Goal: Information Seeking & Learning: Learn about a topic

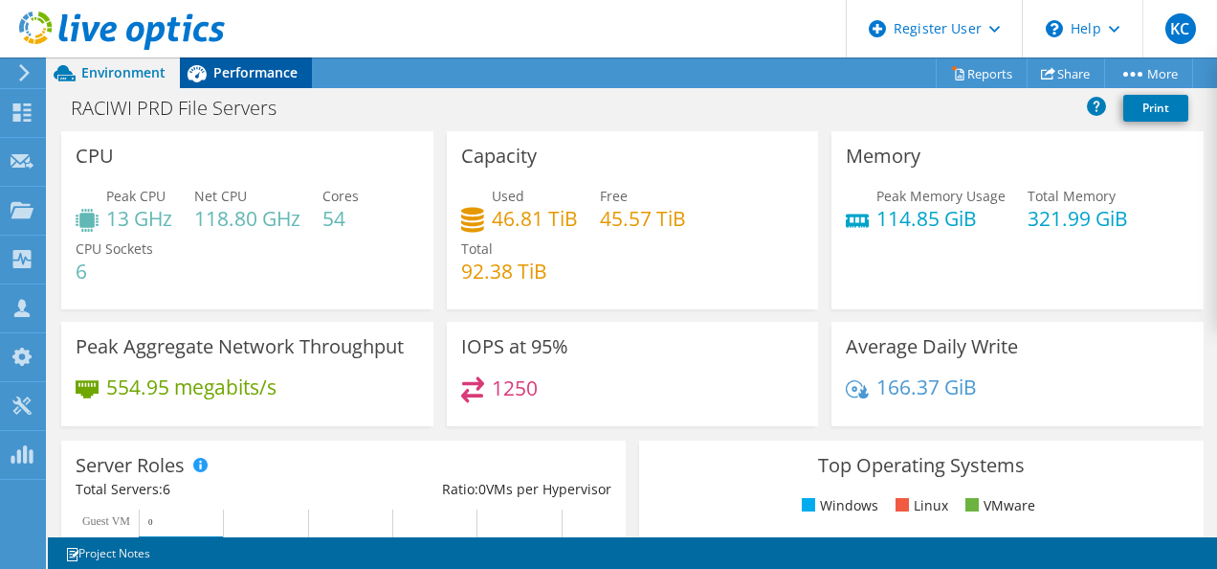
click at [257, 71] on span "Performance" at bounding box center [255, 72] width 84 height 18
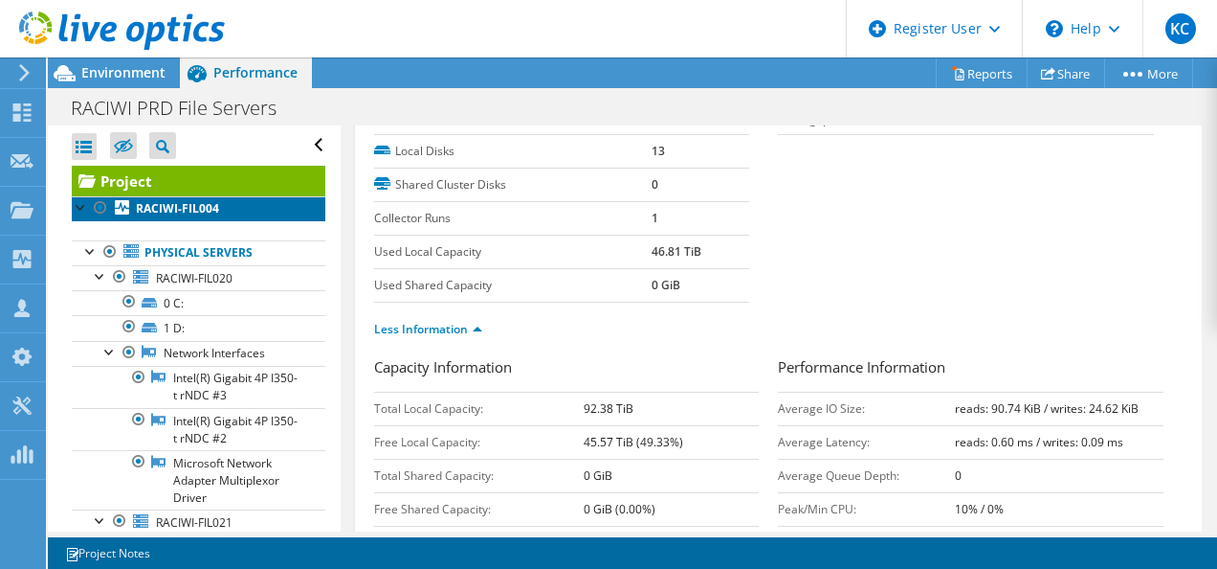
click at [167, 208] on b "RACIWI-FIL004" at bounding box center [177, 208] width 83 height 16
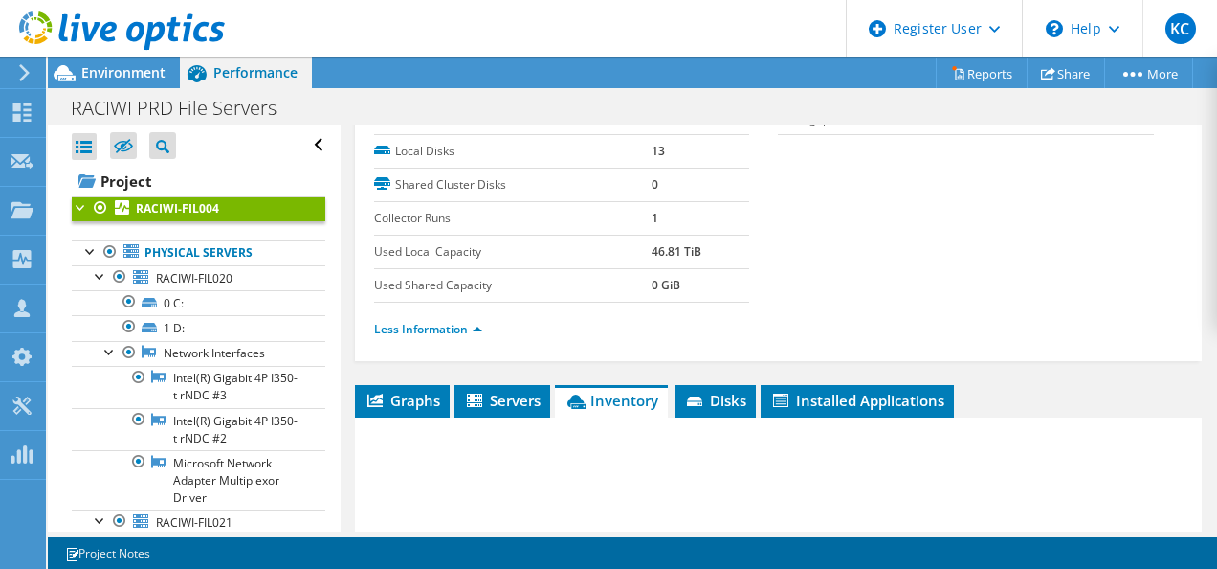
scroll to position [268, 0]
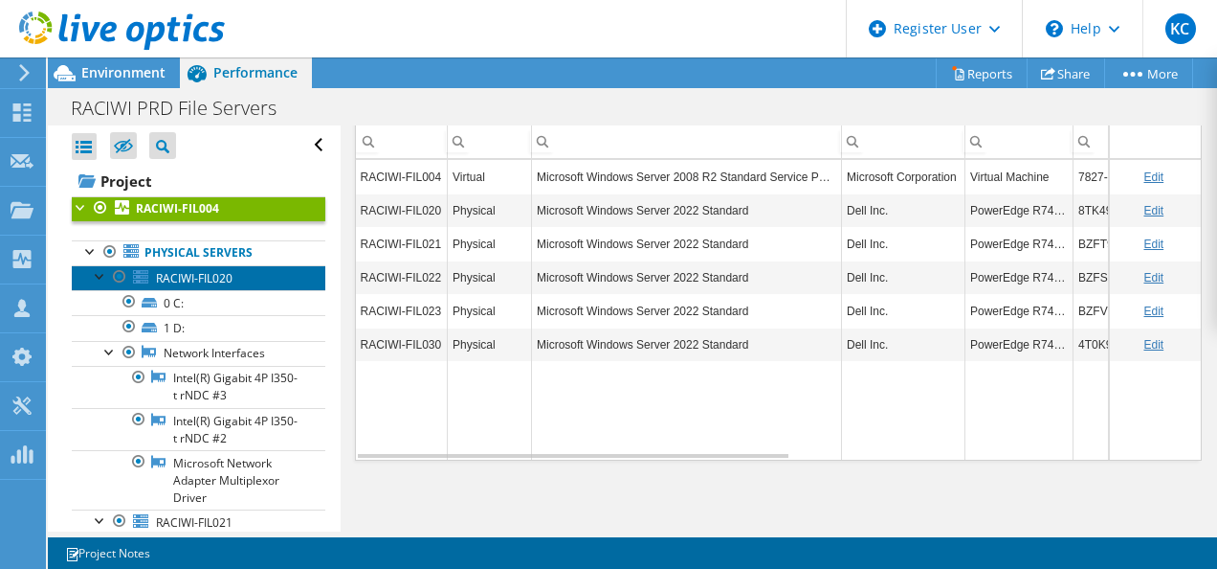
click at [190, 273] on span "RACIWI-FIL020" at bounding box center [194, 278] width 77 height 16
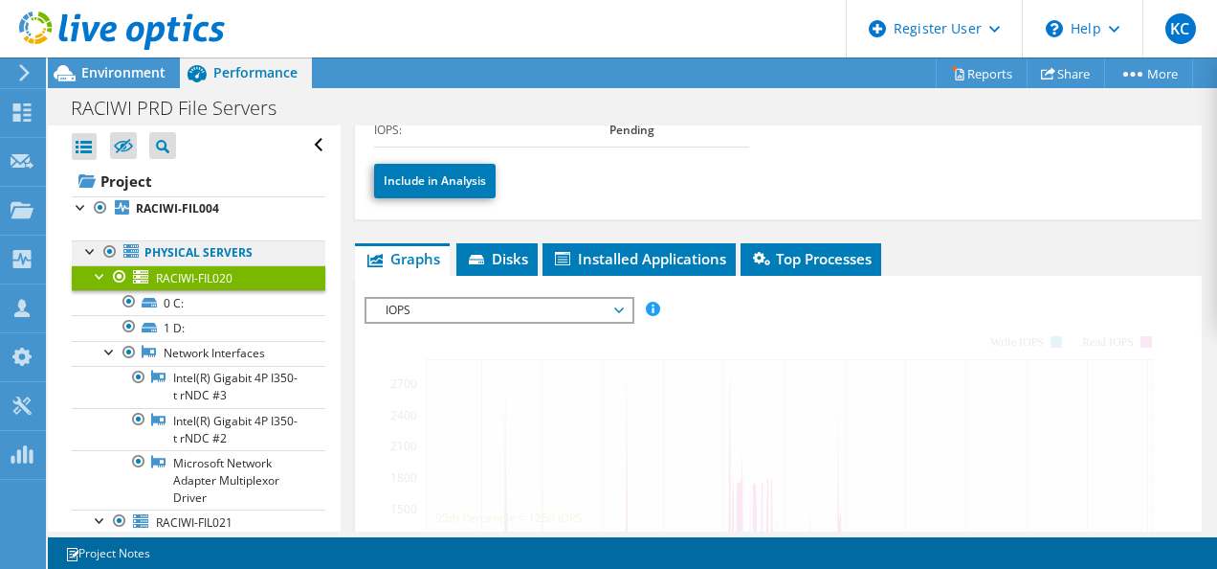
click at [188, 257] on link "Physical Servers" at bounding box center [199, 252] width 254 height 25
click at [212, 256] on link "Physical Servers" at bounding box center [199, 252] width 254 height 25
click at [525, 265] on li "Disks" at bounding box center [497, 259] width 81 height 33
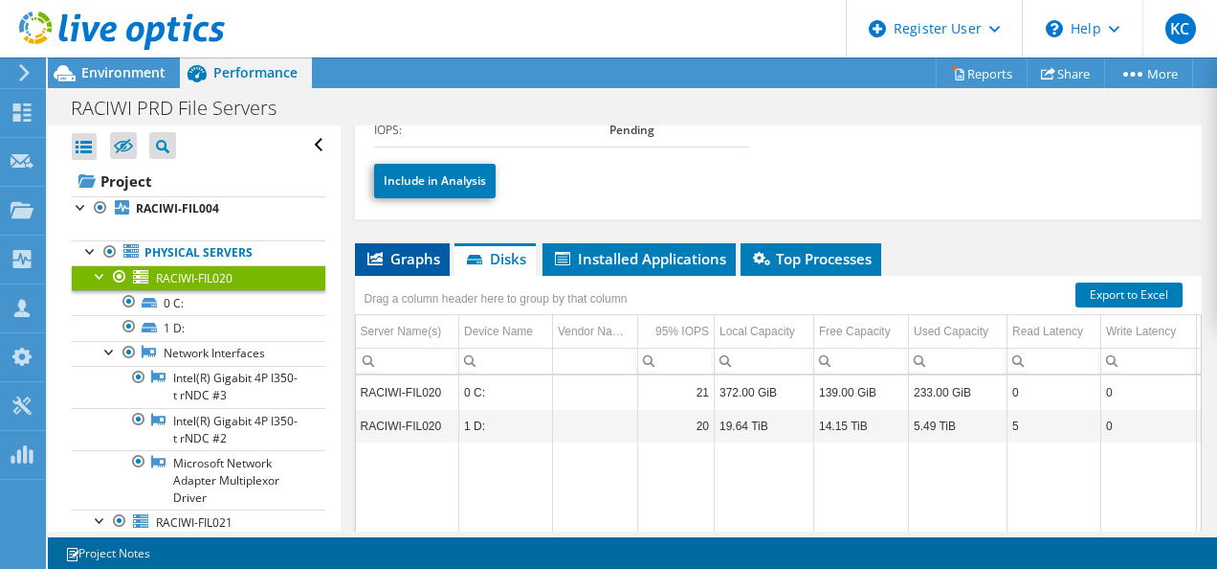
click at [398, 253] on span "Graphs" at bounding box center [403, 258] width 76 height 19
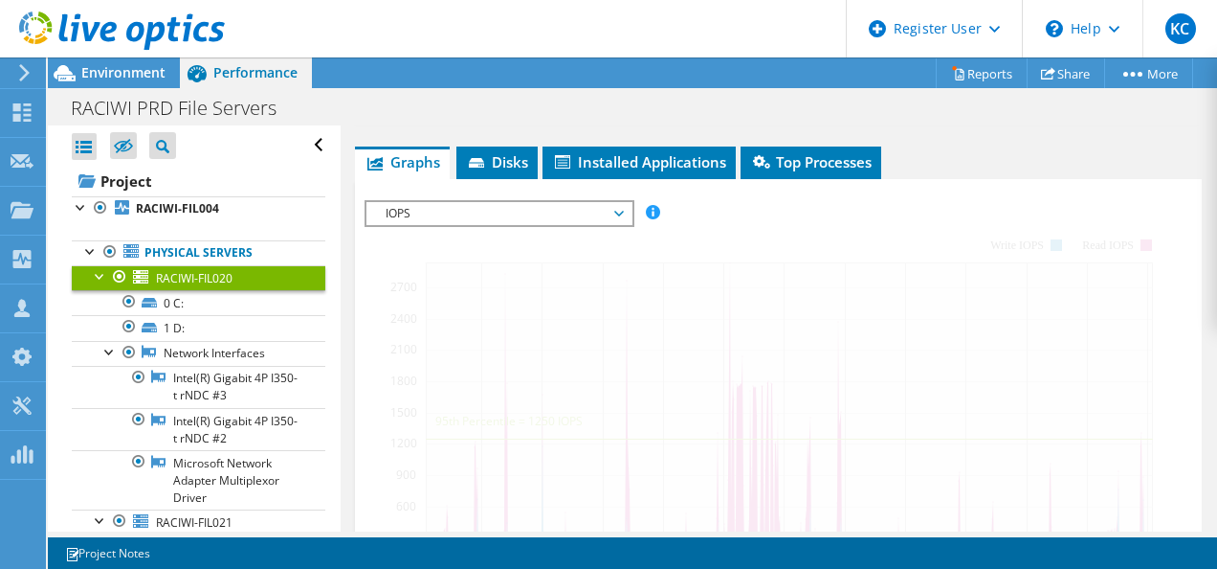
scroll to position [386, 0]
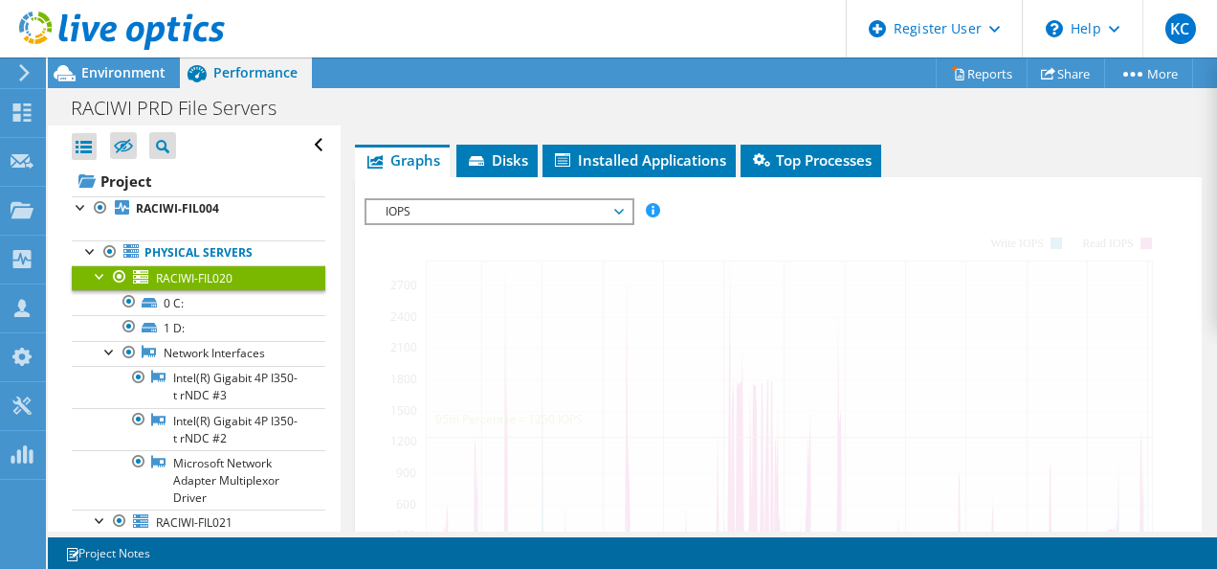
click at [496, 210] on span "IOPS" at bounding box center [499, 211] width 246 height 23
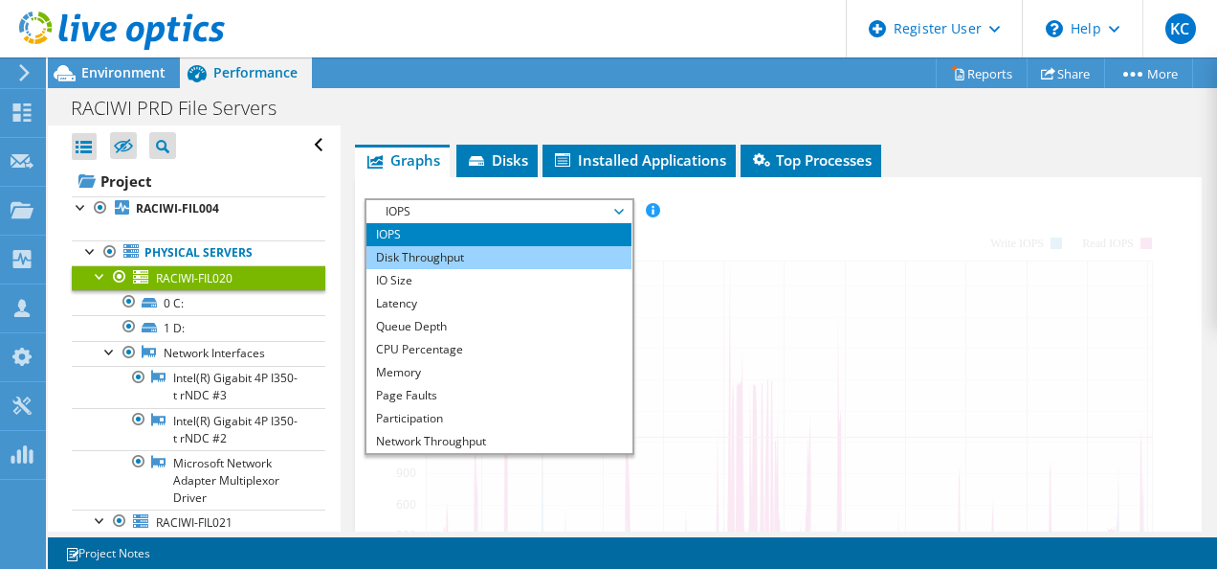
click at [488, 253] on li "Disk Throughput" at bounding box center [499, 257] width 265 height 23
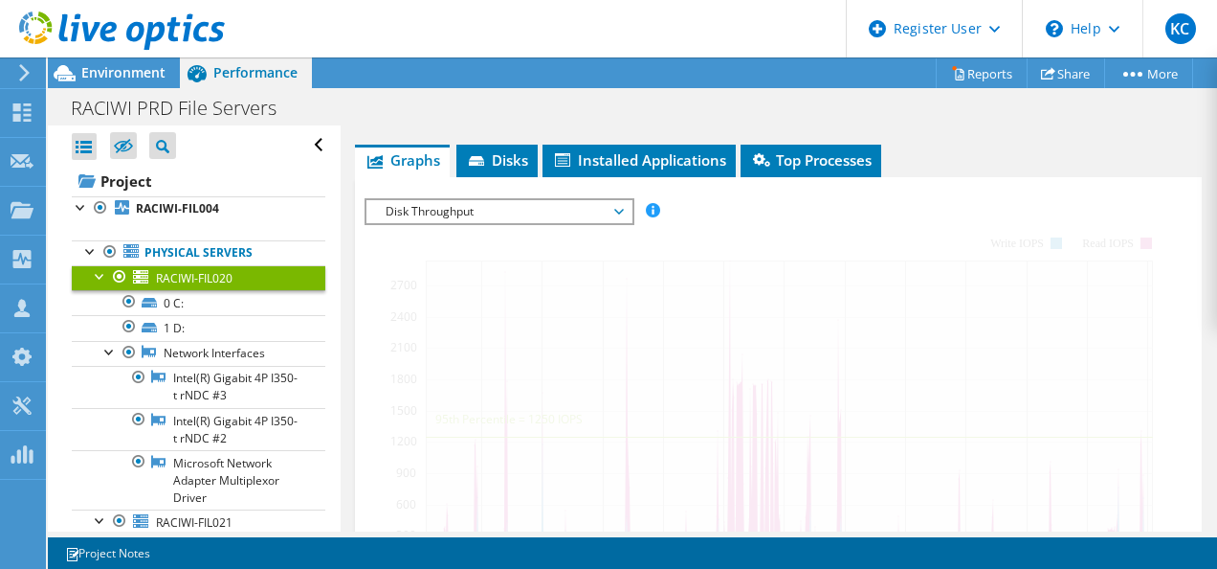
click at [547, 365] on div at bounding box center [779, 525] width 829 height 654
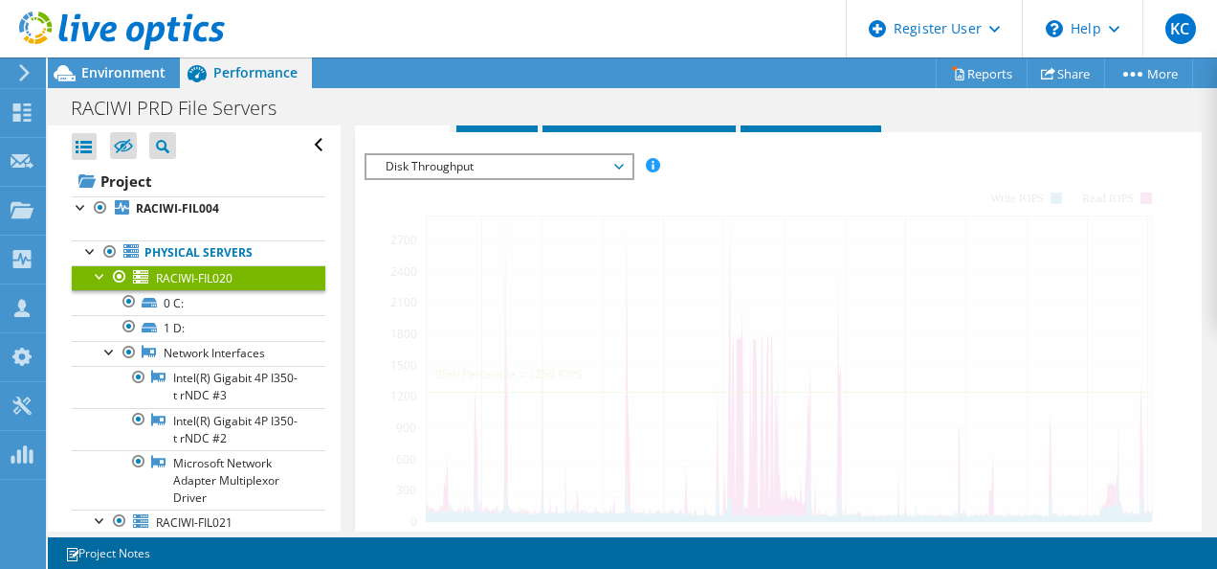
scroll to position [432, 0]
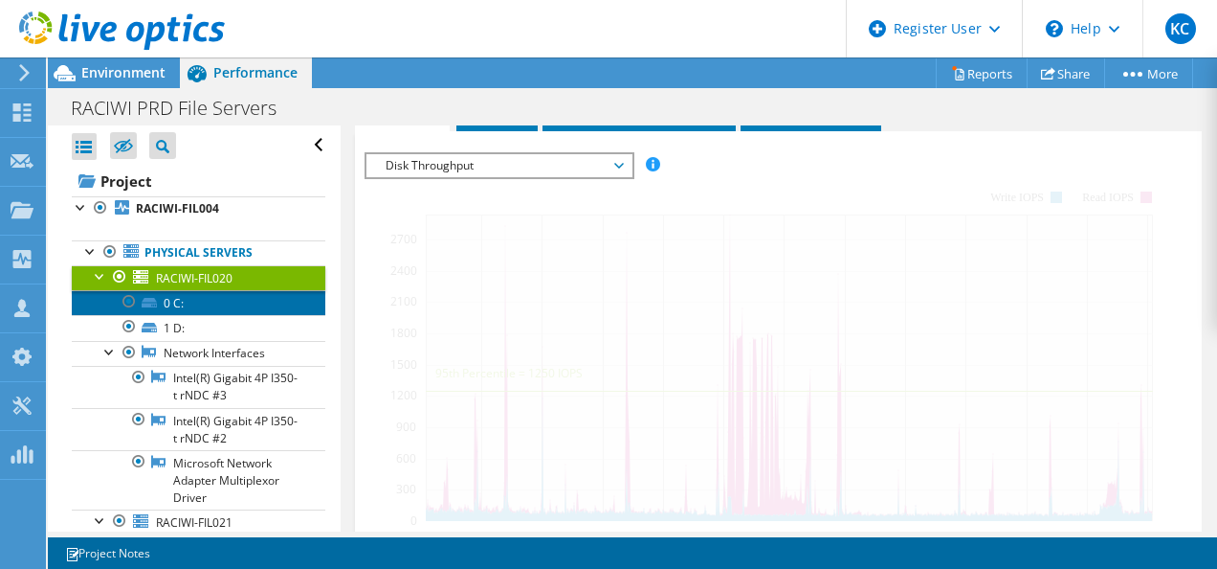
click at [187, 296] on link "0 C:" at bounding box center [199, 302] width 254 height 25
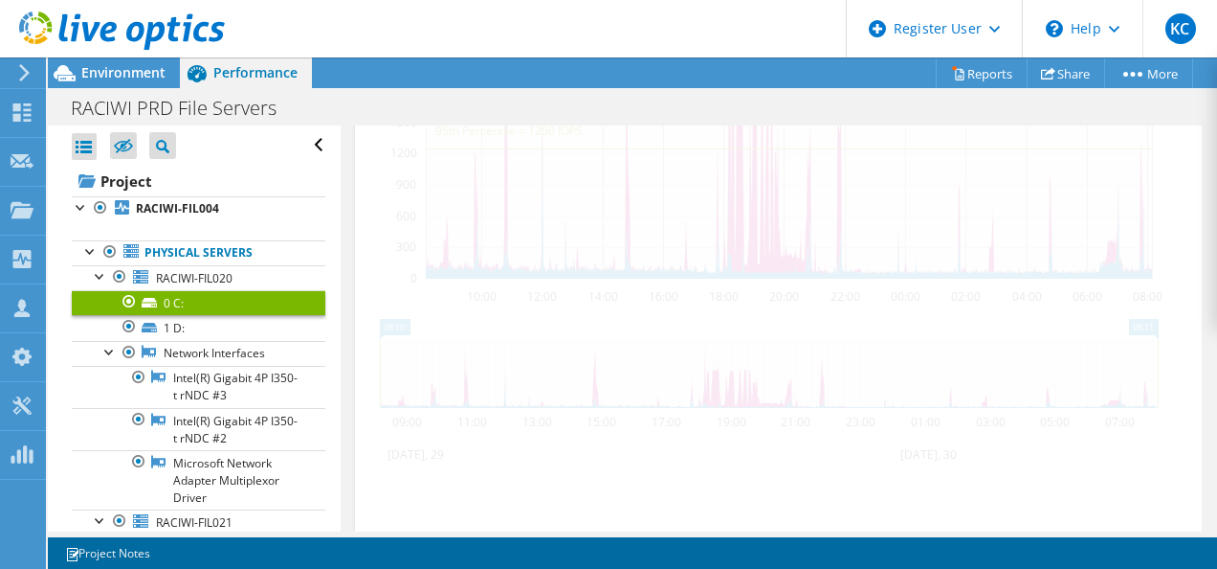
scroll to position [191, 0]
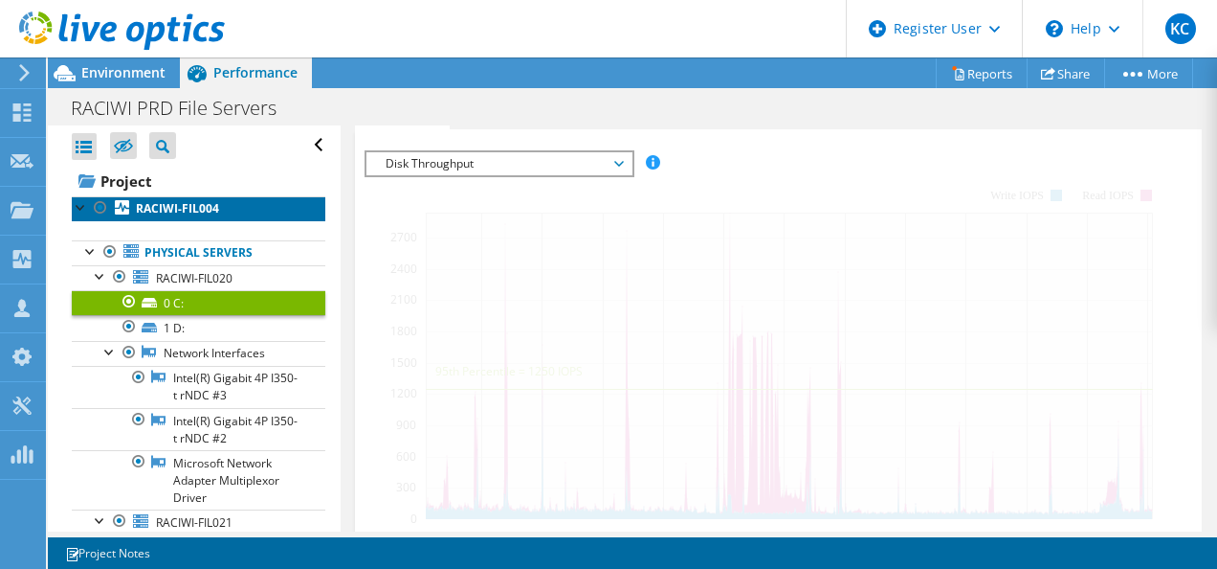
click at [188, 211] on b "RACIWI-FIL004" at bounding box center [177, 208] width 83 height 16
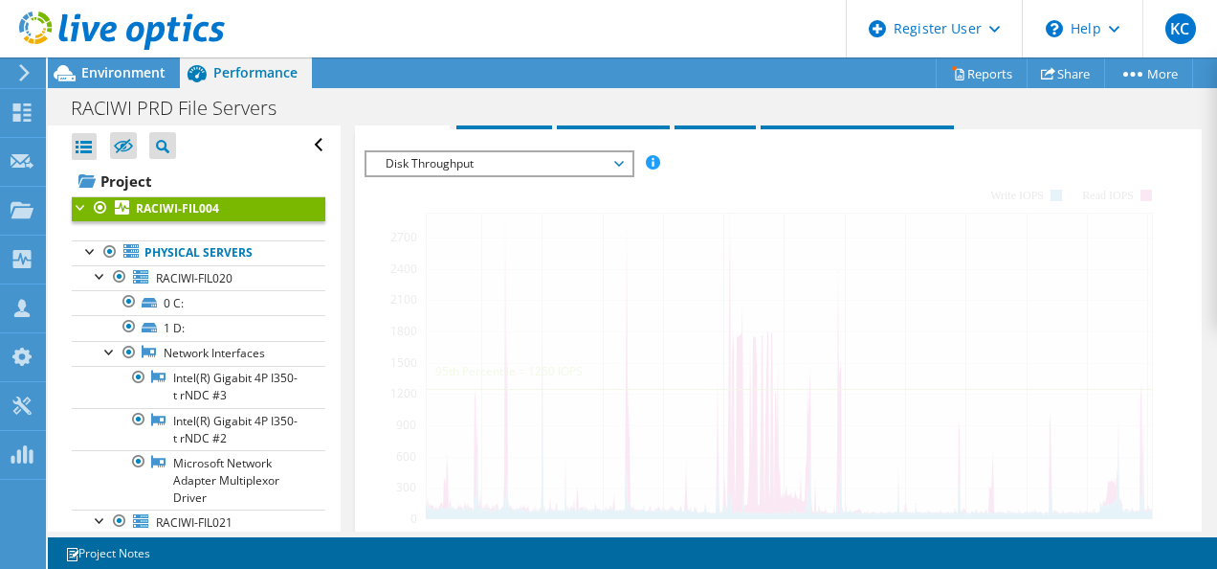
scroll to position [0, 0]
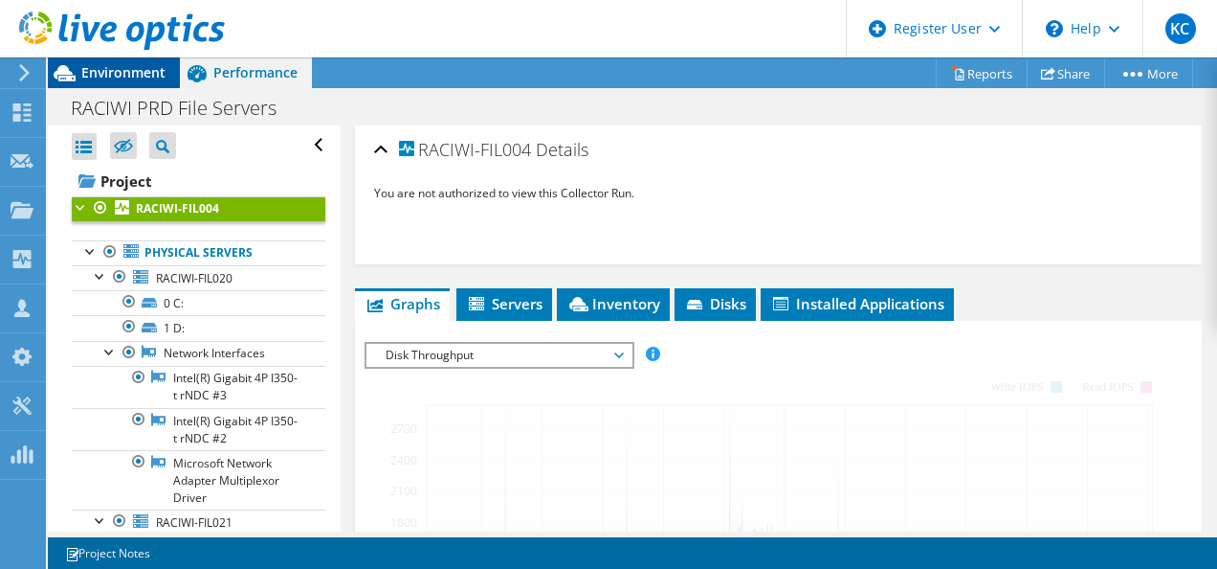
click at [105, 78] on span "Environment" at bounding box center [123, 72] width 84 height 18
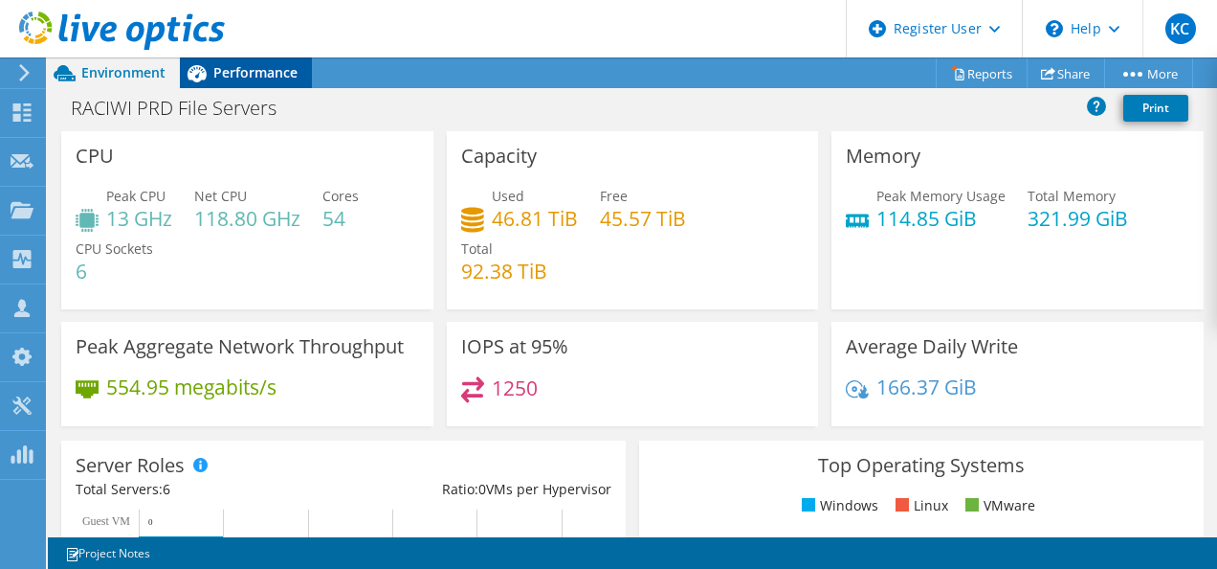
click at [243, 62] on div "Performance" at bounding box center [246, 72] width 132 height 31
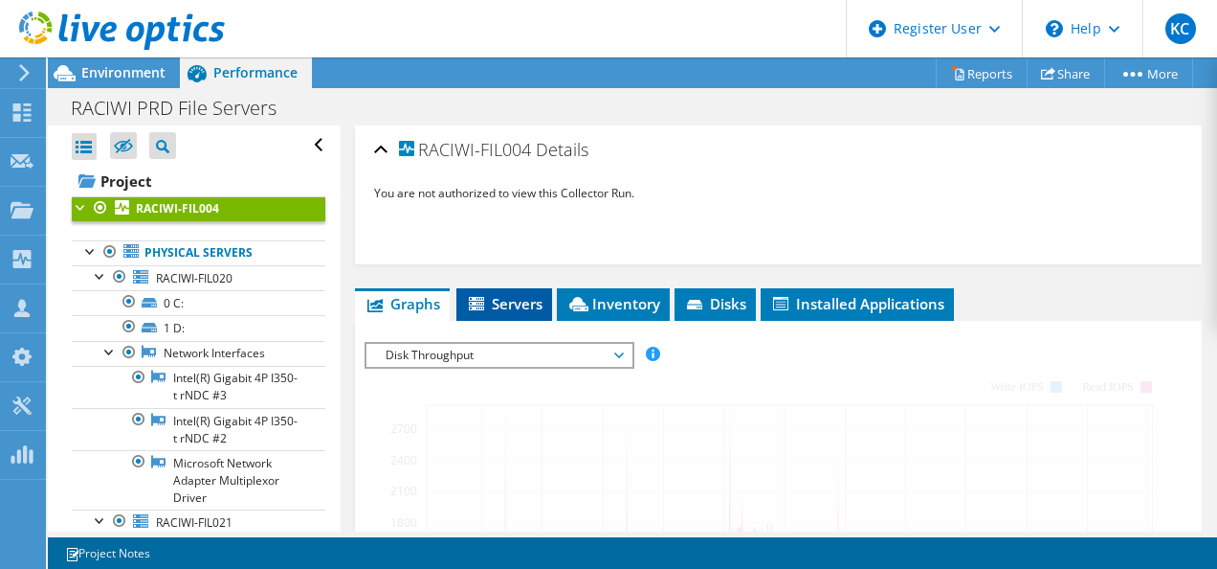
click at [509, 289] on li "Servers" at bounding box center [505, 304] width 96 height 33
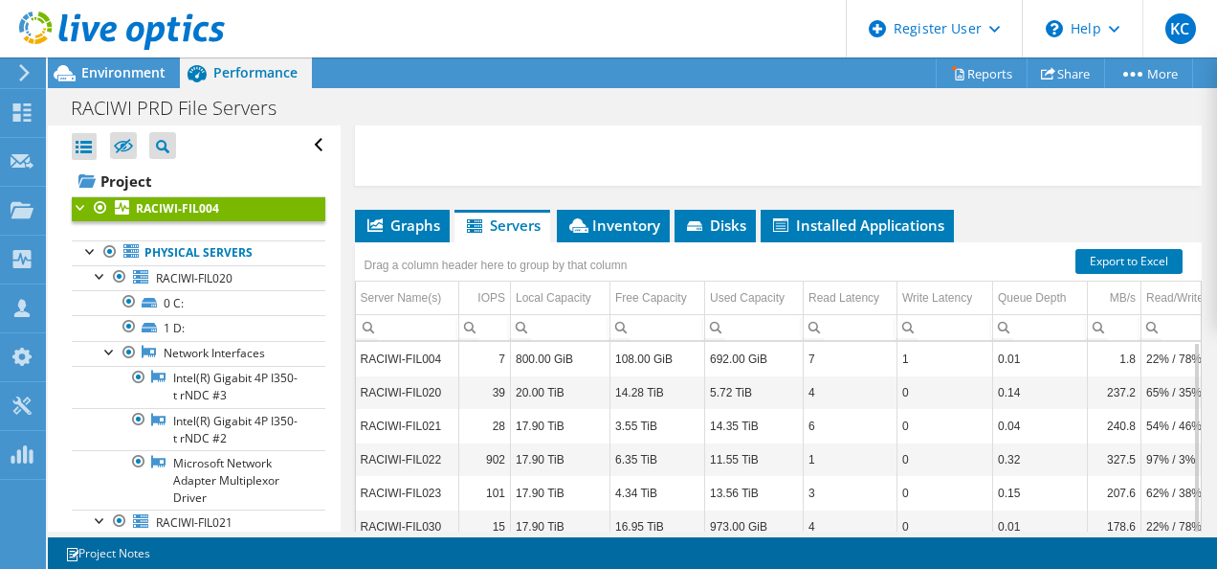
scroll to position [71, 0]
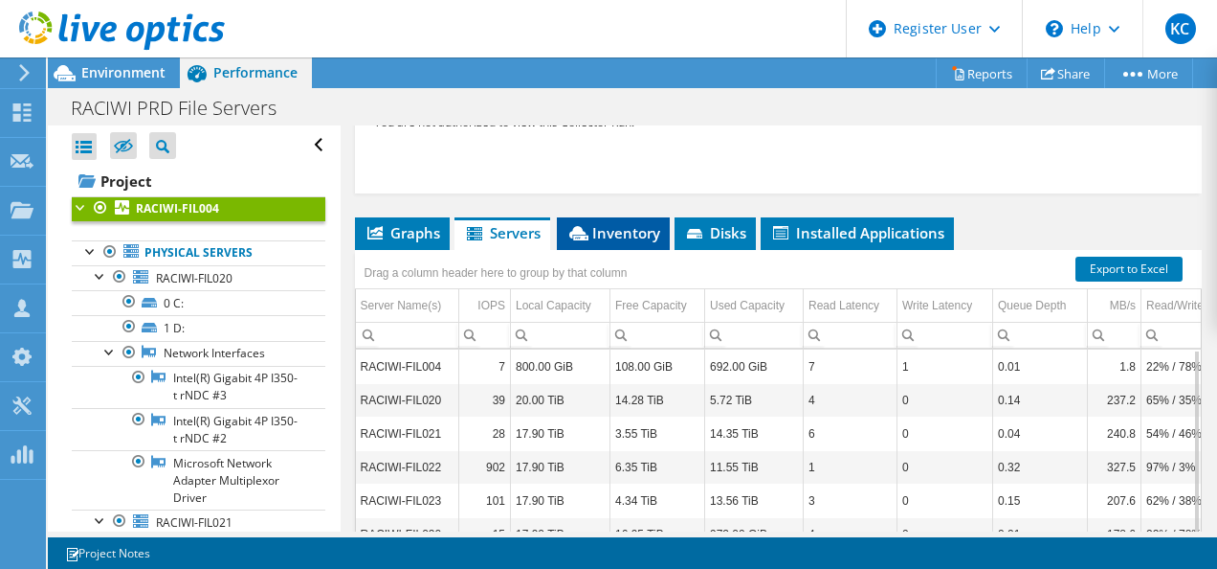
click at [636, 224] on span "Inventory" at bounding box center [614, 232] width 94 height 19
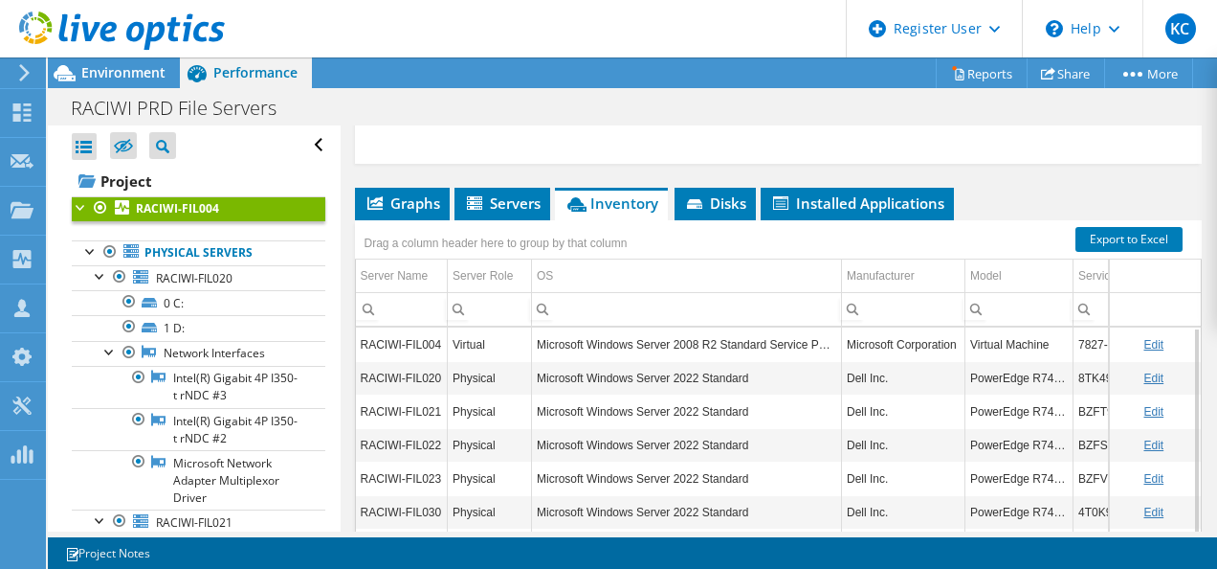
scroll to position [100, 0]
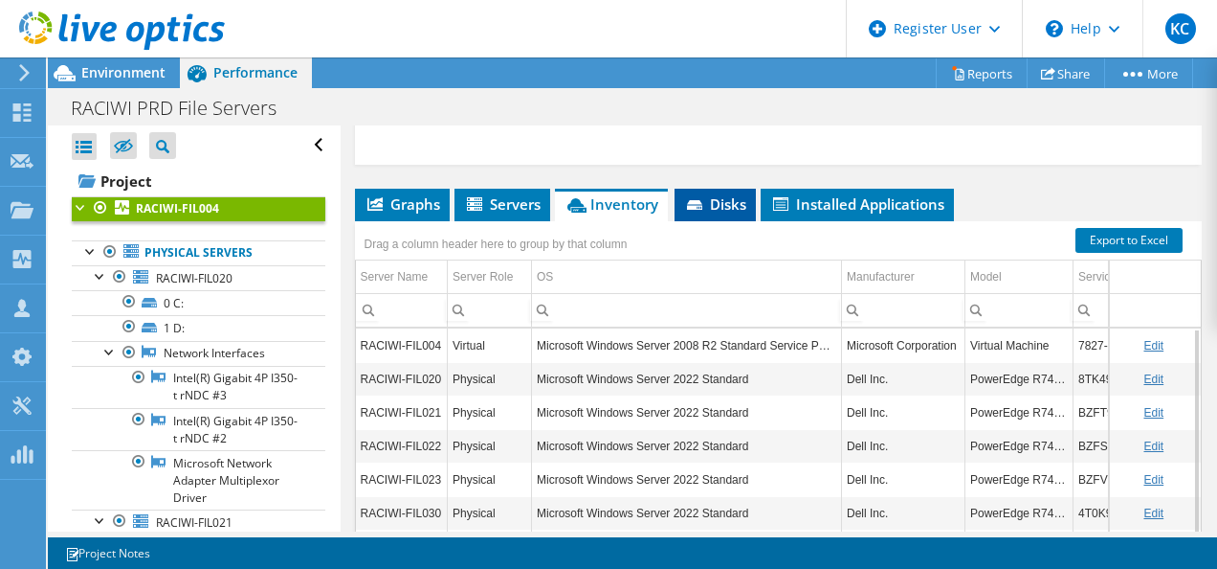
click at [727, 211] on span "Disks" at bounding box center [715, 203] width 62 height 19
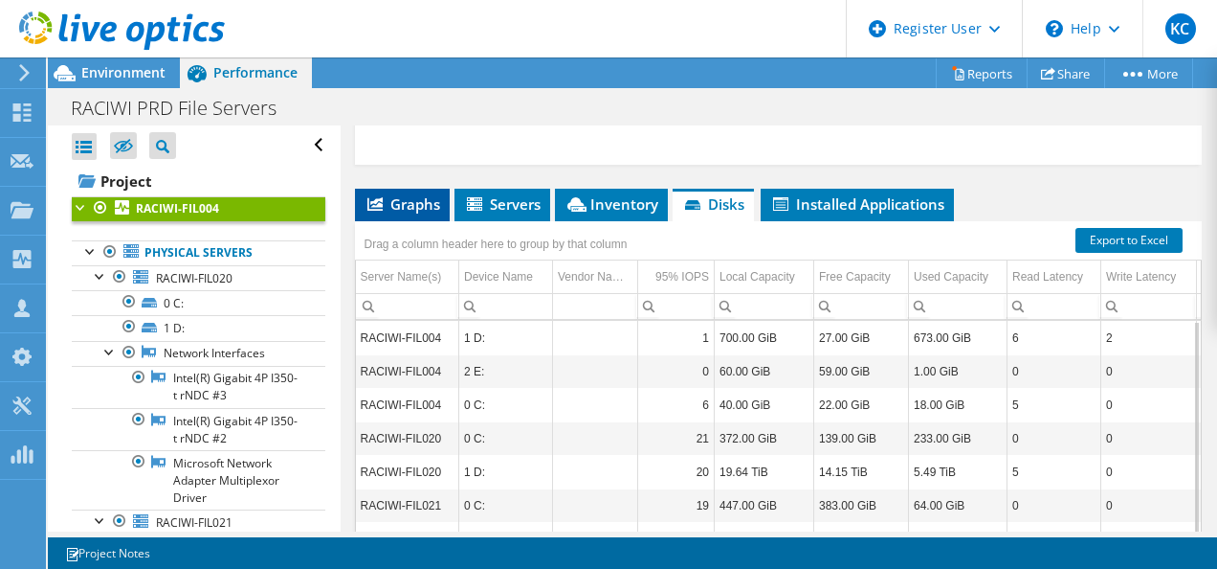
click at [388, 195] on span "Graphs" at bounding box center [403, 203] width 76 height 19
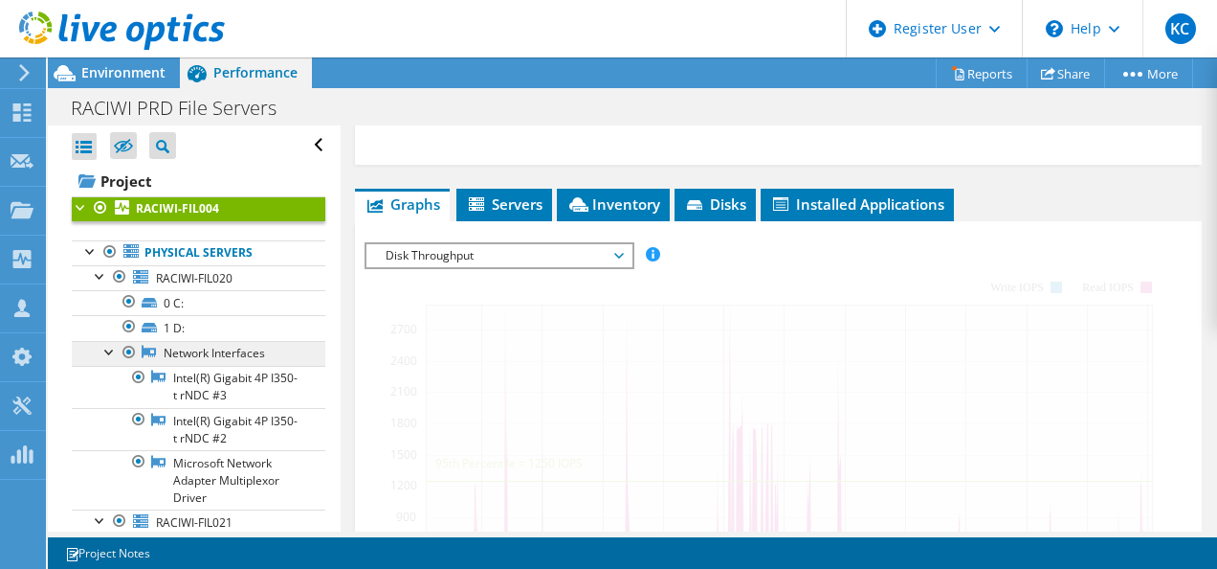
scroll to position [259, 0]
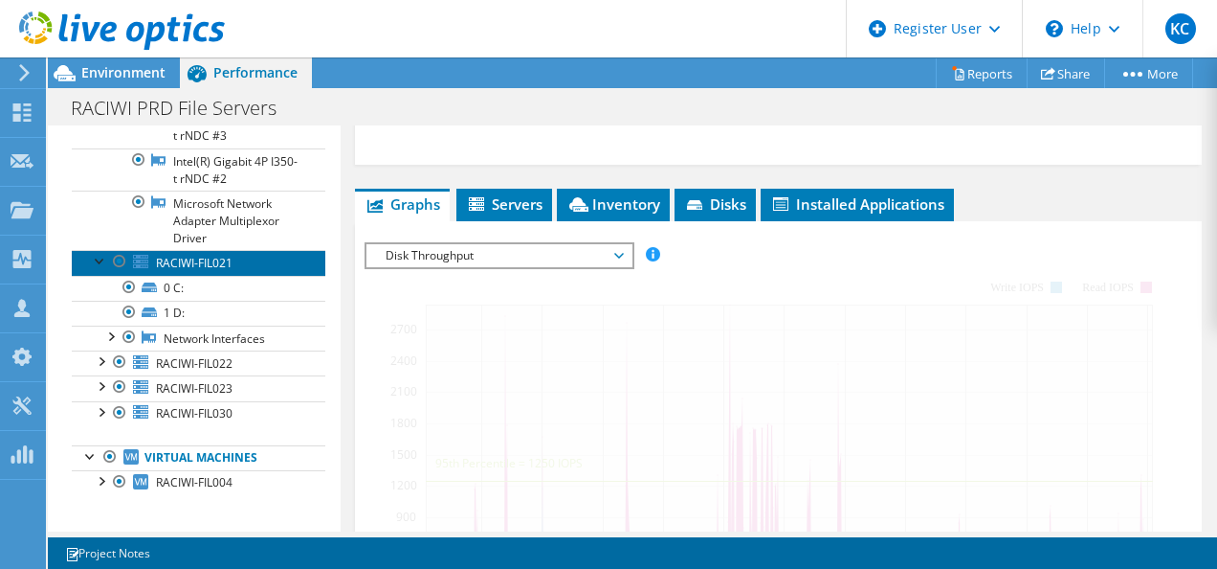
click at [180, 257] on span "RACIWI-FIL021" at bounding box center [194, 263] width 77 height 16
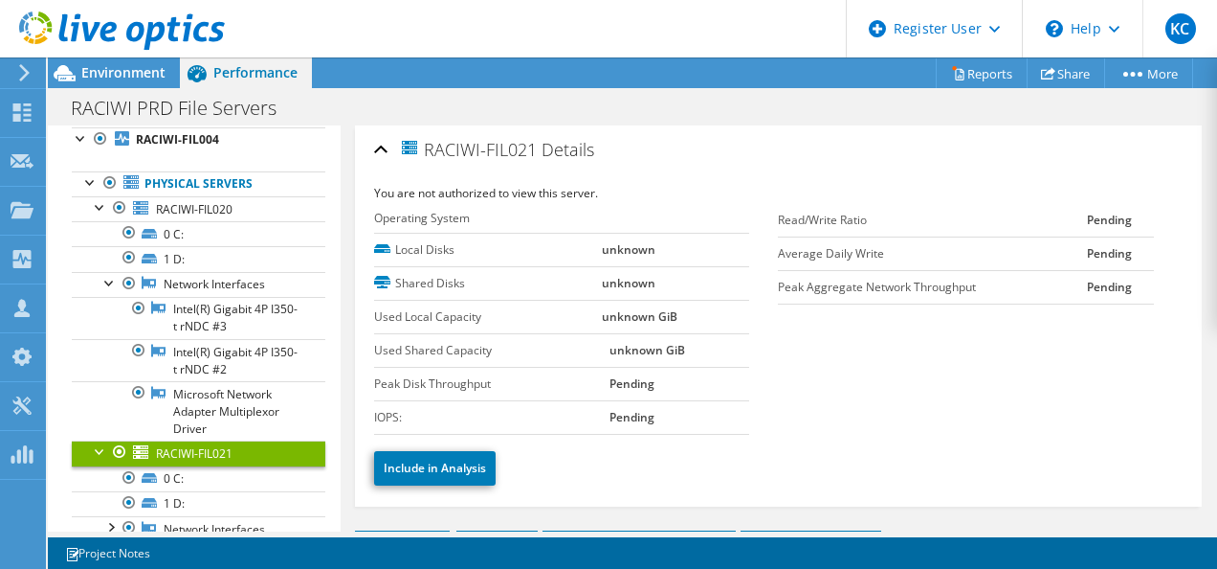
scroll to position [0, 0]
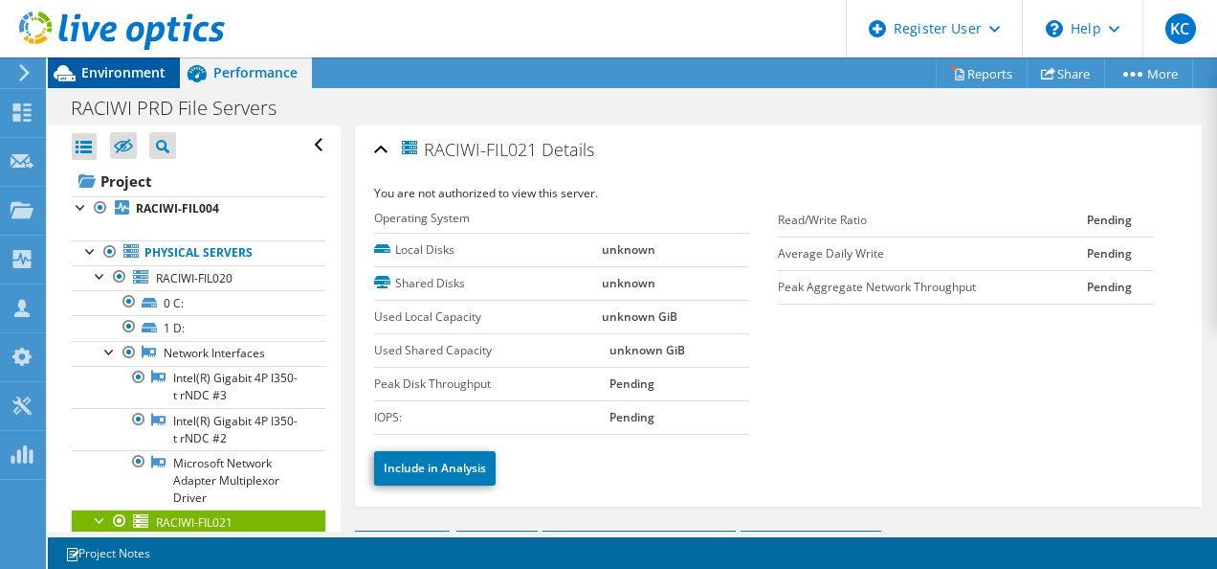
click at [130, 69] on span "Environment" at bounding box center [123, 72] width 84 height 18
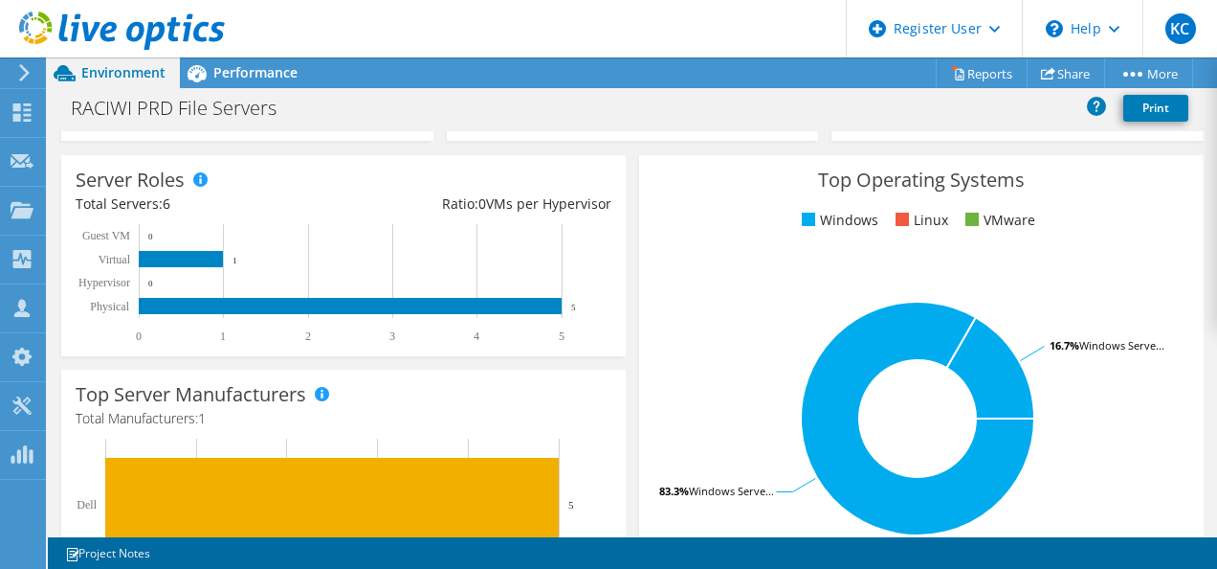
scroll to position [284, 0]
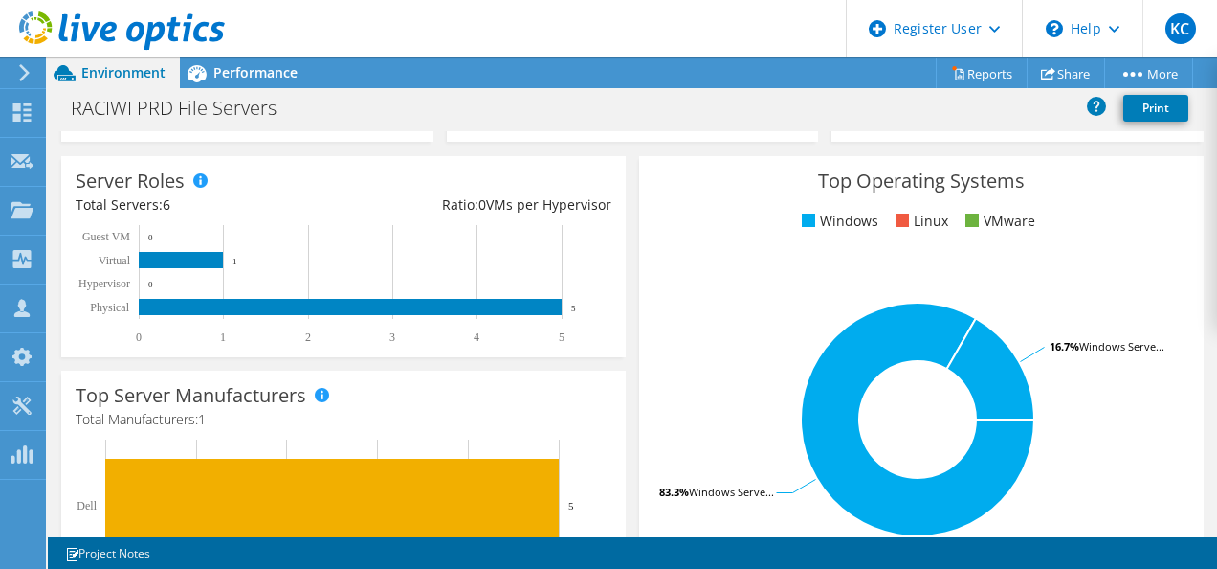
click at [762, 278] on rect at bounding box center [918, 419] width 528 height 335
click at [654, 170] on h3 "Top Operating Systems" at bounding box center [922, 180] width 536 height 21
